Goal: Unclear: Browse casually

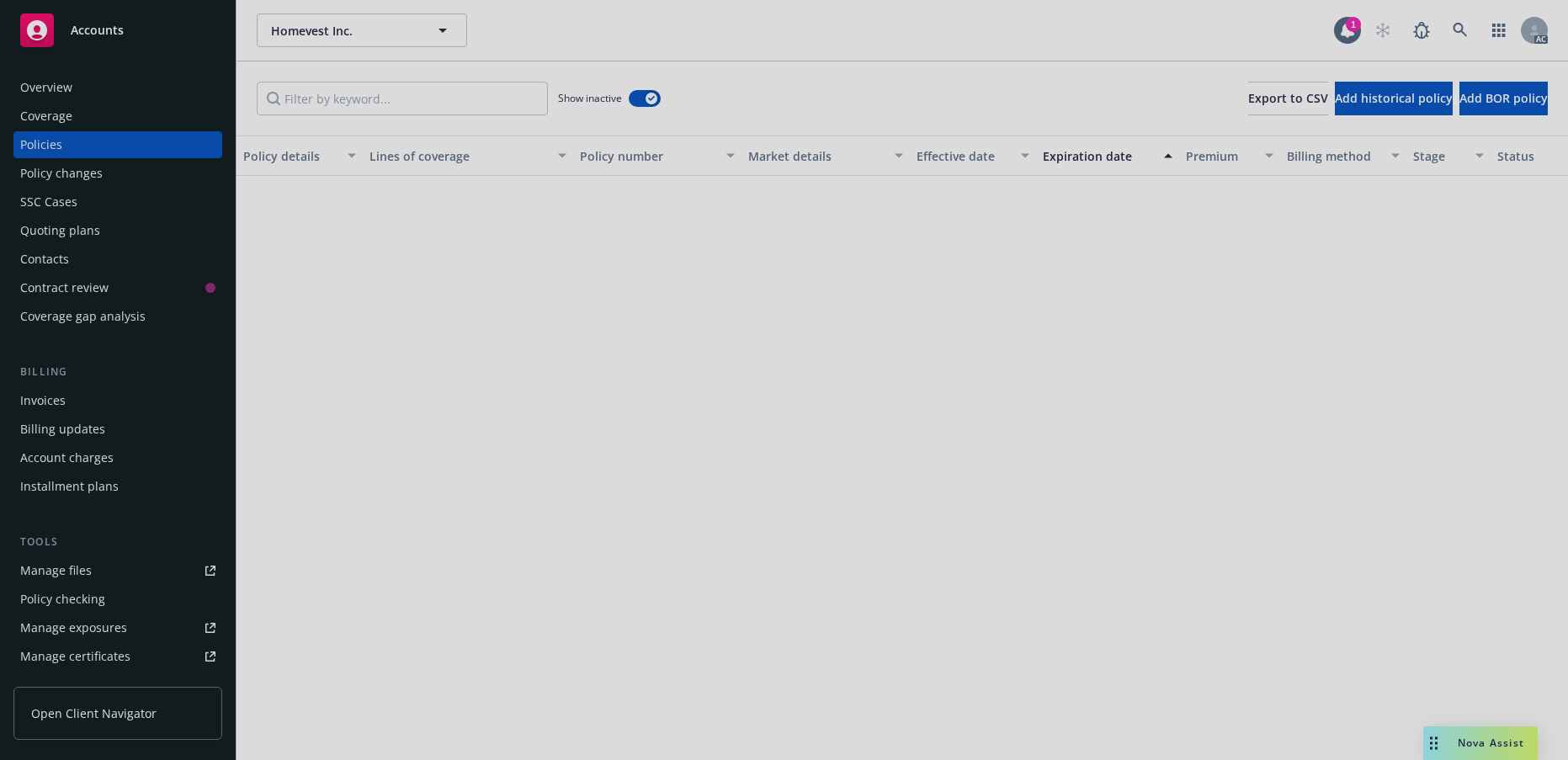
scroll to position [1722, 0]
